Goal: Transaction & Acquisition: Purchase product/service

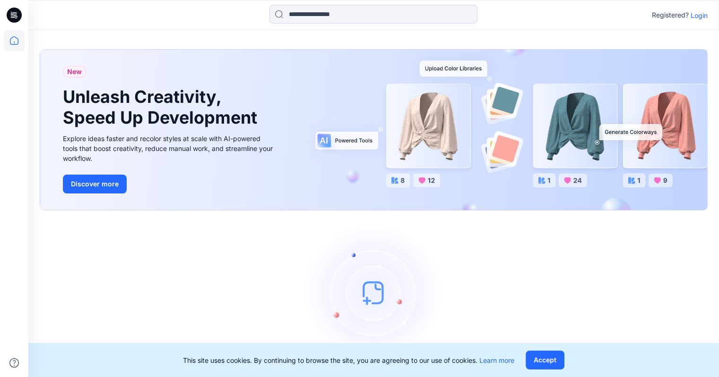
click at [696, 15] on p "Login" at bounding box center [698, 15] width 17 height 10
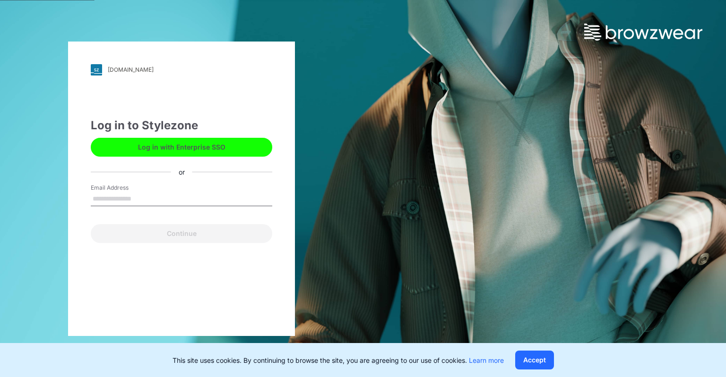
click at [227, 209] on div "Email Address" at bounding box center [181, 198] width 181 height 28
click at [225, 204] on input "Email Address" at bounding box center [181, 199] width 181 height 14
type input "**********"
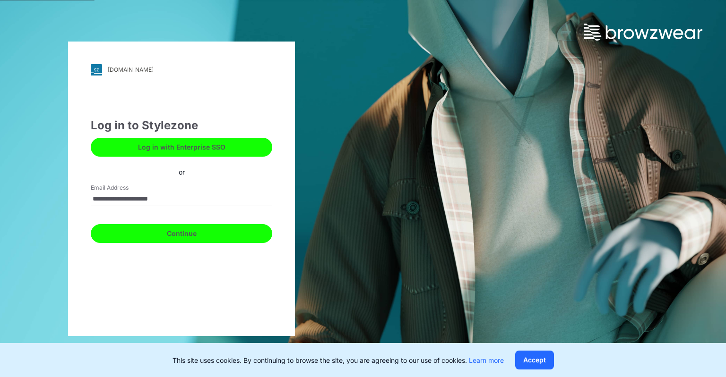
click at [209, 236] on button "Continue" at bounding box center [181, 233] width 181 height 19
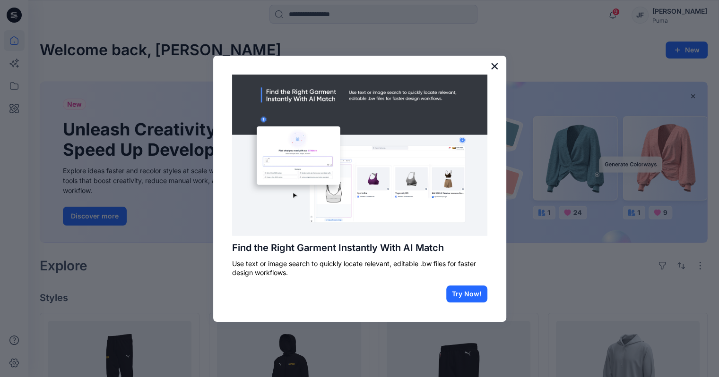
click at [491, 63] on button "×" at bounding box center [494, 66] width 9 height 15
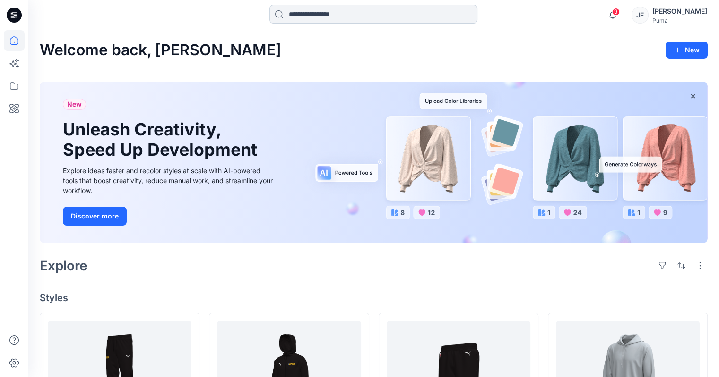
click at [318, 21] on input at bounding box center [373, 14] width 208 height 19
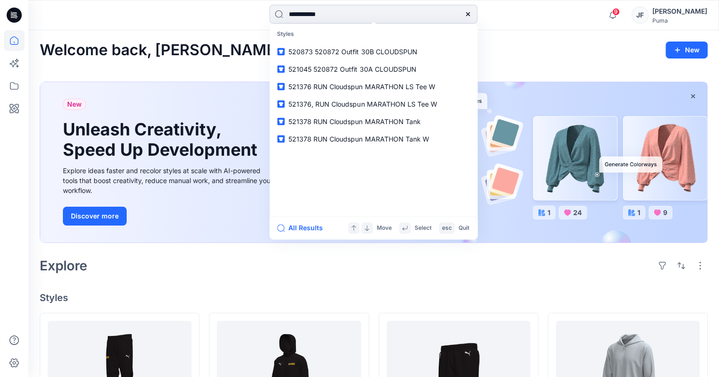
type input "**********"
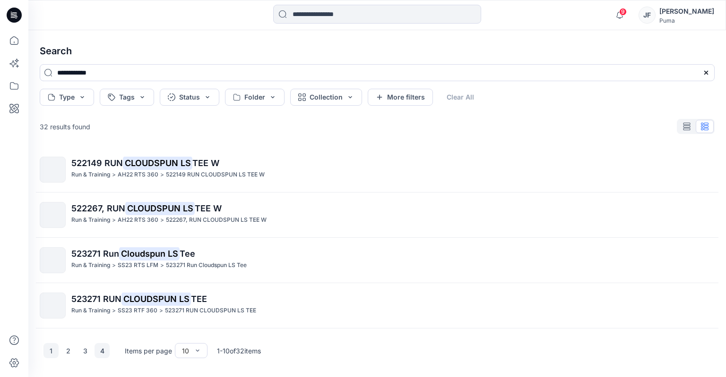
click at [104, 353] on button "4" at bounding box center [101, 350] width 15 height 15
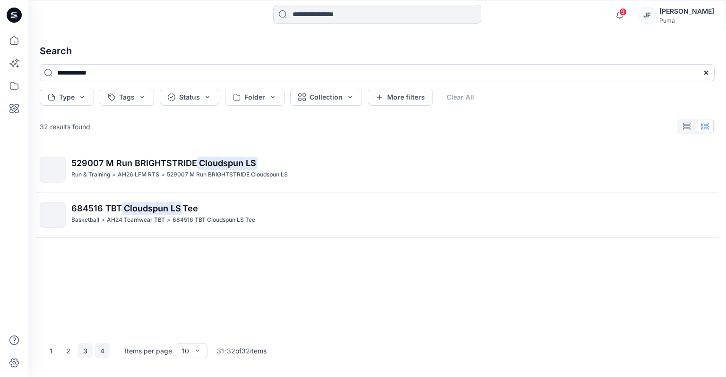
click at [87, 351] on button "3" at bounding box center [84, 350] width 15 height 15
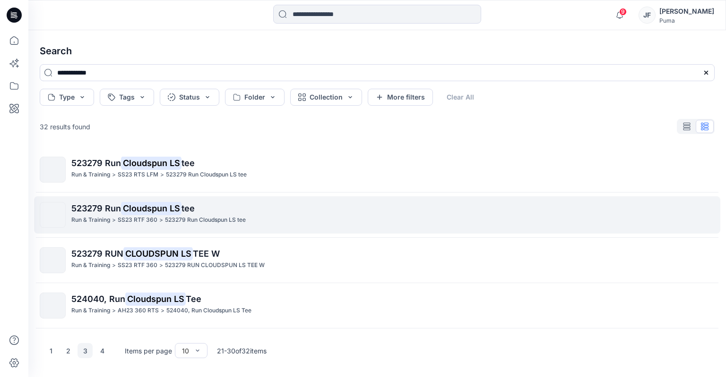
click at [256, 207] on p "523279 Run Cloudspun LS tee" at bounding box center [392, 208] width 642 height 13
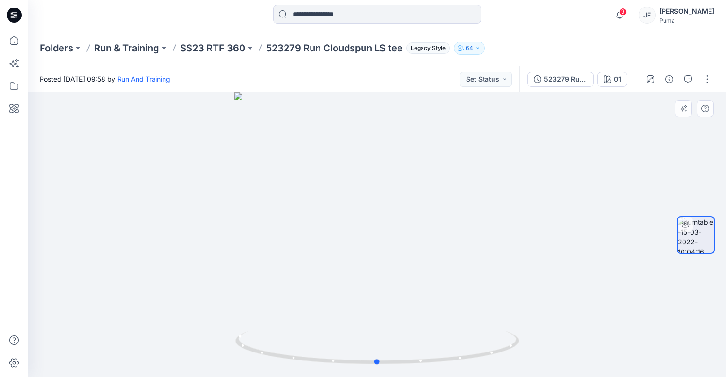
click at [76, 192] on div at bounding box center [376, 235] width 697 height 285
drag, startPoint x: 387, startPoint y: 364, endPoint x: 484, endPoint y: 336, distance: 100.8
click at [481, 340] on icon at bounding box center [378, 349] width 286 height 35
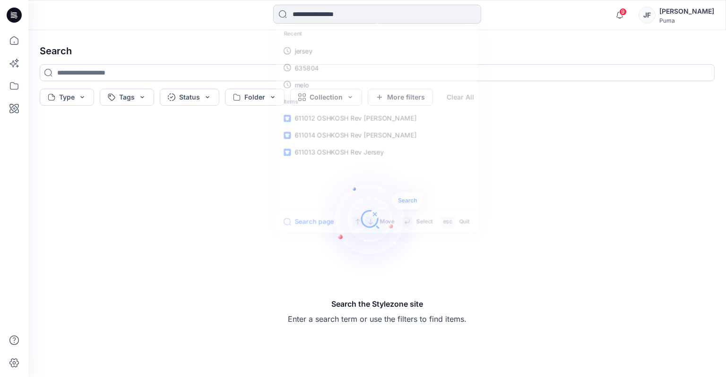
click at [348, 12] on input at bounding box center [377, 14] width 208 height 19
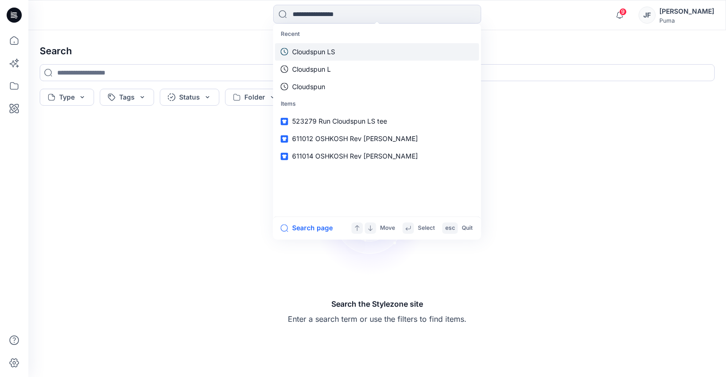
click at [331, 54] on p "Cloudspun LS" at bounding box center [313, 52] width 43 height 10
type input "**********"
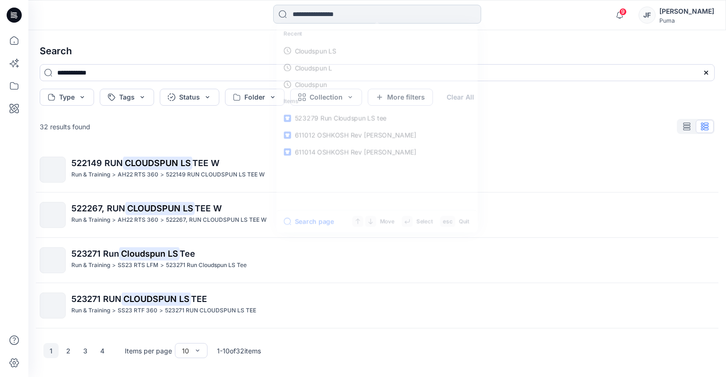
click at [347, 11] on input at bounding box center [377, 14] width 208 height 19
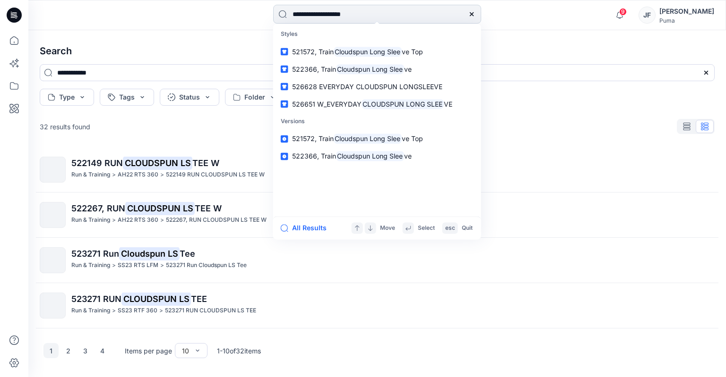
type input "**********"
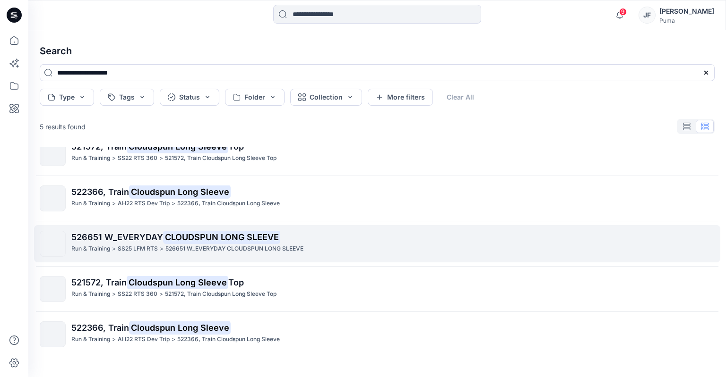
scroll to position [26, 0]
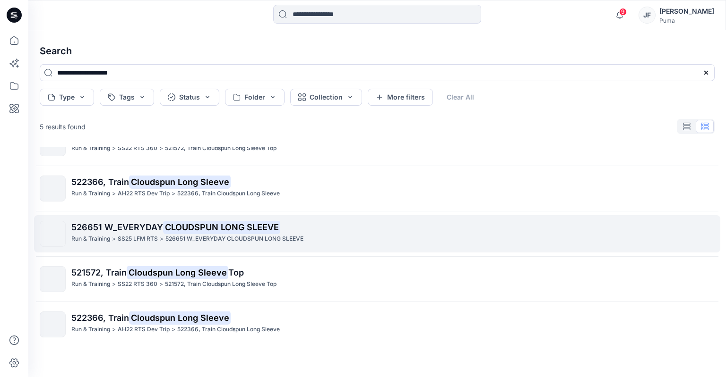
click at [215, 229] on mark "CLOUDSPUN LONG SLEEVE" at bounding box center [221, 227] width 117 height 13
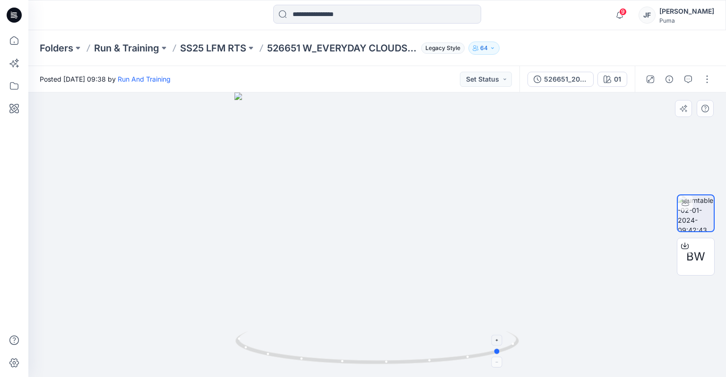
drag, startPoint x: 379, startPoint y: 362, endPoint x: 504, endPoint y: 345, distance: 125.5
click at [504, 345] on icon at bounding box center [378, 349] width 286 height 35
drag, startPoint x: 412, startPoint y: 145, endPoint x: 406, endPoint y: 349, distance: 204.2
click at [406, 349] on div at bounding box center [376, 235] width 697 height 285
click at [682, 252] on div at bounding box center [684, 246] width 15 height 15
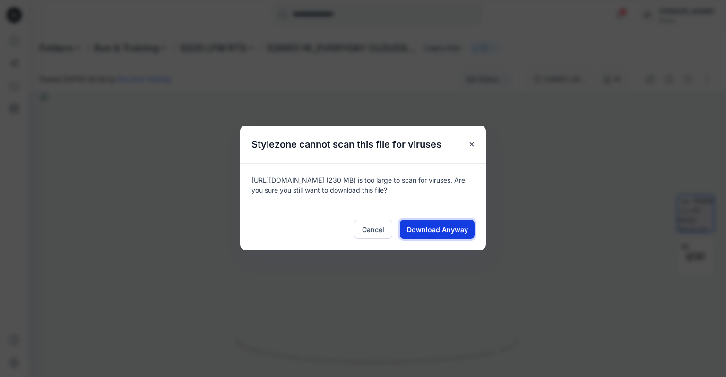
click at [436, 225] on span "Download Anyway" at bounding box center [437, 230] width 61 height 10
